Goal: Information Seeking & Learning: Check status

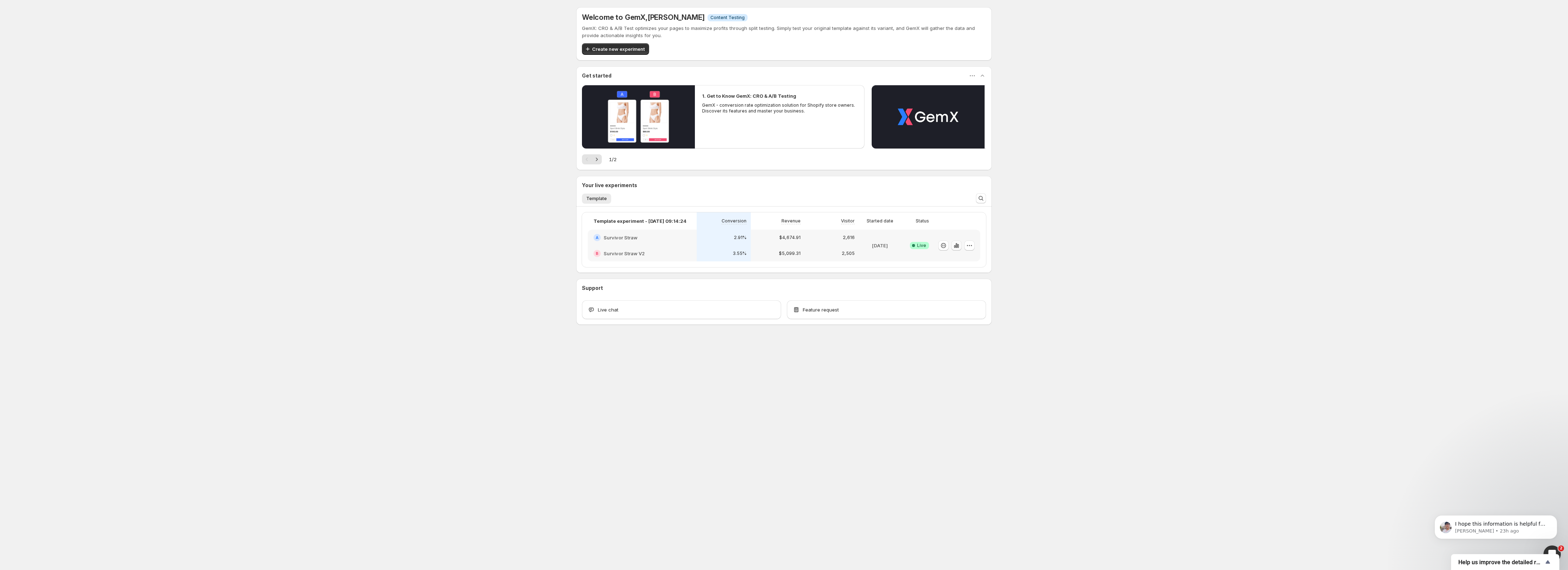
click at [956, 246] on icon "button" at bounding box center [955, 246] width 1 height 3
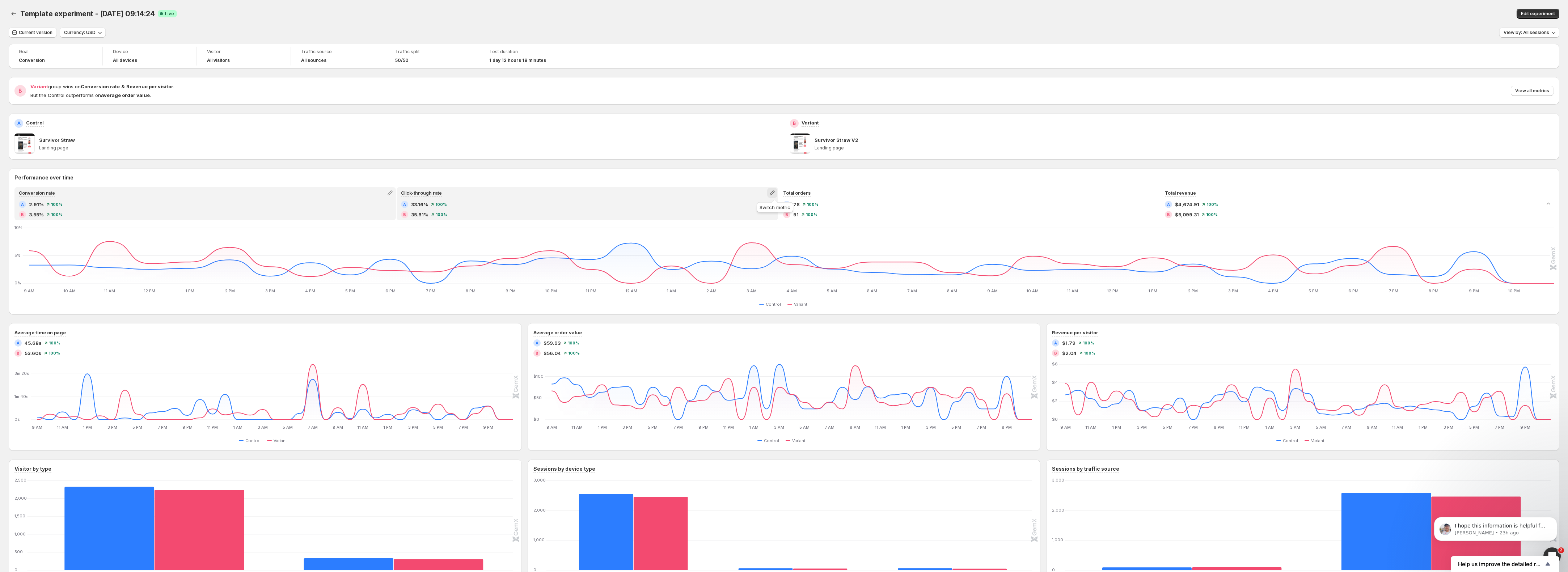
click at [775, 194] on icon "button" at bounding box center [772, 193] width 4 height 4
click at [751, 234] on span "Pageviews" at bounding box center [775, 233] width 100 height 8
drag, startPoint x: 51, startPoint y: 95, endPoint x: 199, endPoint y: 101, distance: 148.1
click at [199, 101] on div "B Variant group wins on Conversion rate & Revenue per visitor . But the Control…" at bounding box center [784, 91] width 1550 height 28
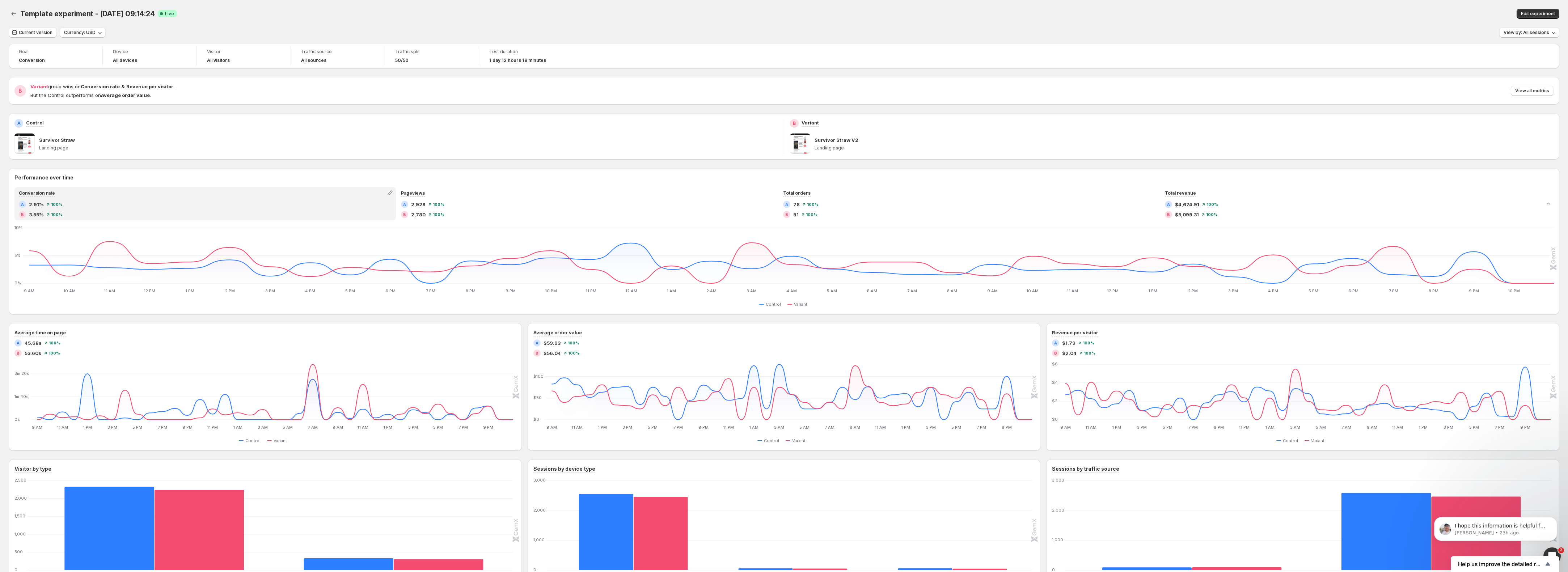
click at [86, 317] on div "Performance over time Conversion rate A 2.91% 100% B 3.55% 100% Pageviews A 2,9…" at bounding box center [784, 384] width 1550 height 433
drag, startPoint x: 1348, startPoint y: 215, endPoint x: 449, endPoint y: 218, distance: 899.0
click at [456, 220] on div "Conversion rate A 2.91% 100% B 3.55% 100% Pageviews A 2,928 100% B 2,780 100% T…" at bounding box center [778, 203] width 1527 height 33
click at [342, 165] on div "Goal Conversion Device All devices Visitor All visitors Traffic source All sour…" at bounding box center [784, 323] width 1550 height 558
